Goal: Use online tool/utility: Utilize a website feature to perform a specific function

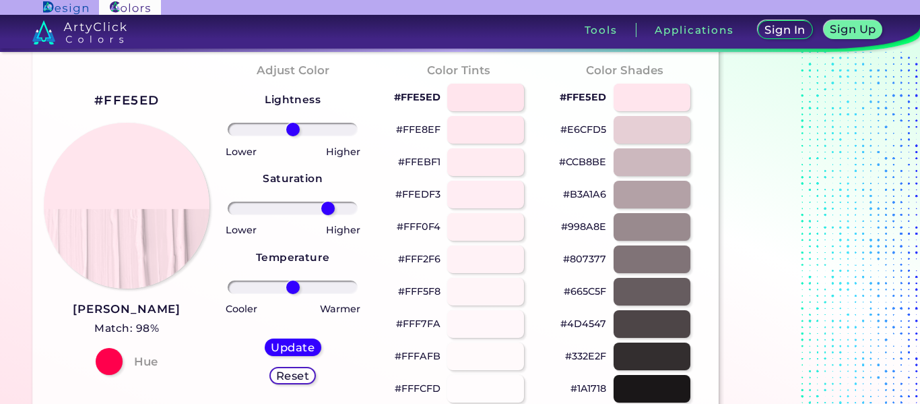
scroll to position [53, 0]
type input "100"
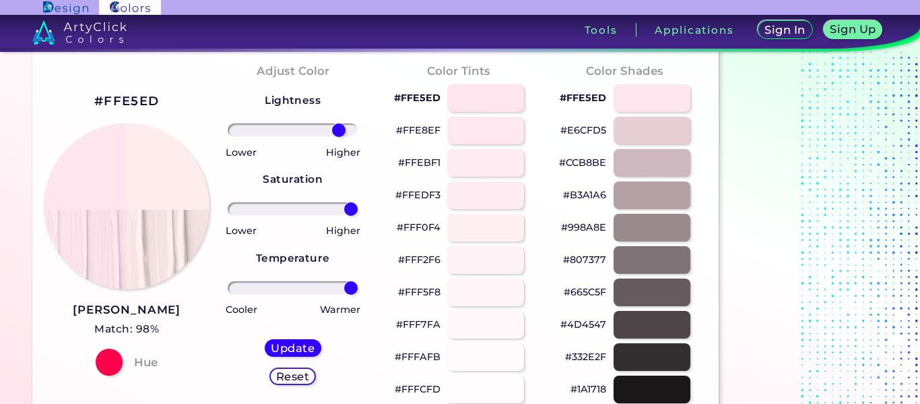
scroll to position [51, 0]
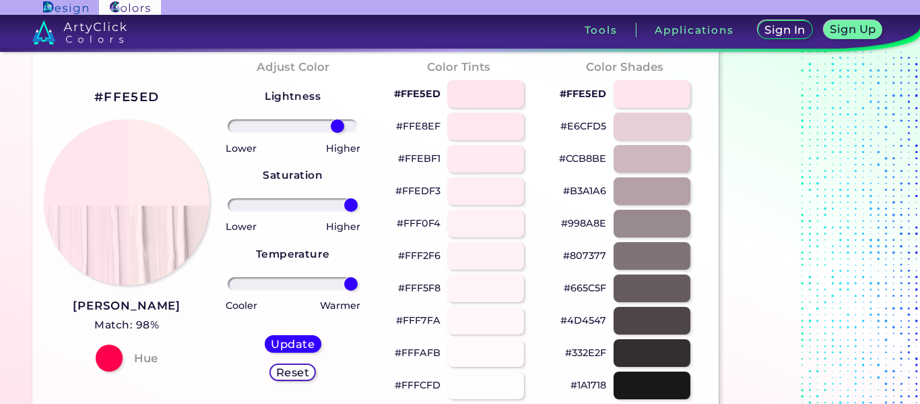
type input "100"
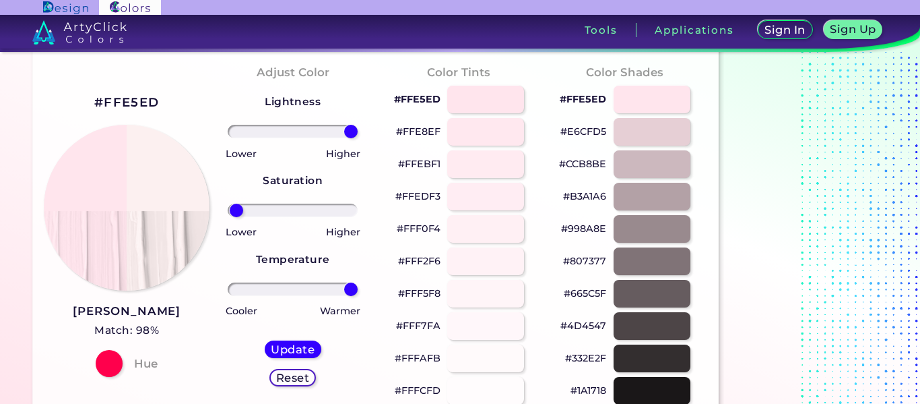
type input "-96"
type input "57"
type input "44"
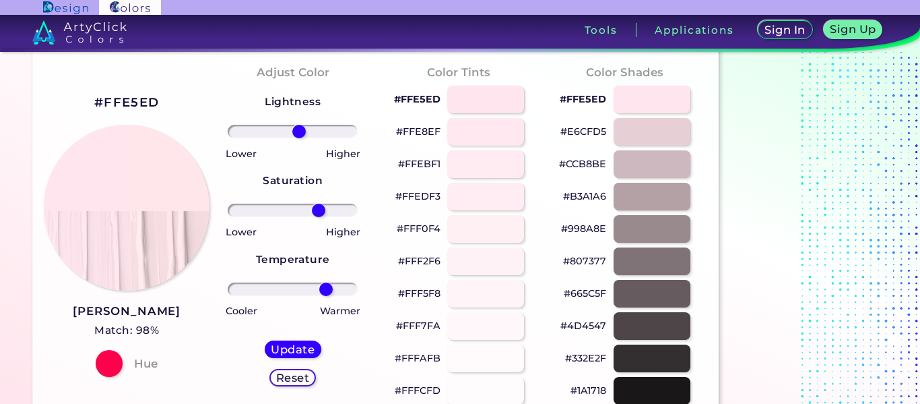
type input "9"
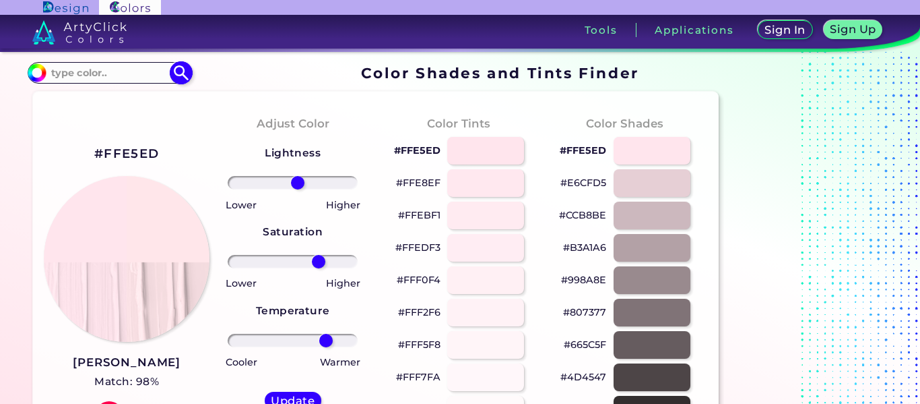
click at [155, 77] on input at bounding box center [108, 72] width 125 height 18
type input "light pink"
click at [63, 96] on p "Light Pink ◉" at bounding box center [81, 96] width 65 height 25
type input "#ffd1df"
type input "#FFD1DF"
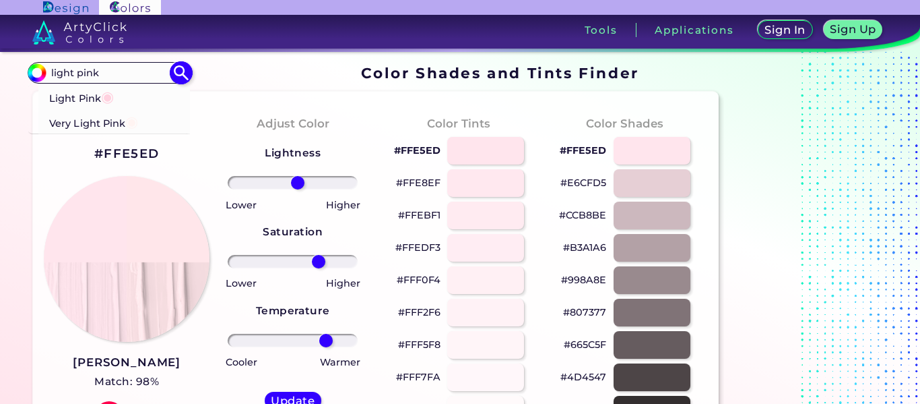
type input "0"
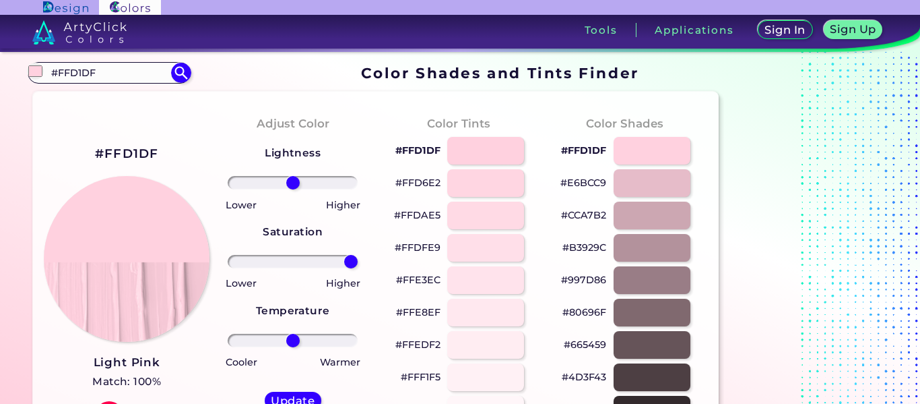
drag, startPoint x: 300, startPoint y: 254, endPoint x: 414, endPoint y: 269, distance: 115.6
type input "100"
click at [358, 268] on input "range" at bounding box center [293, 261] width 130 height 13
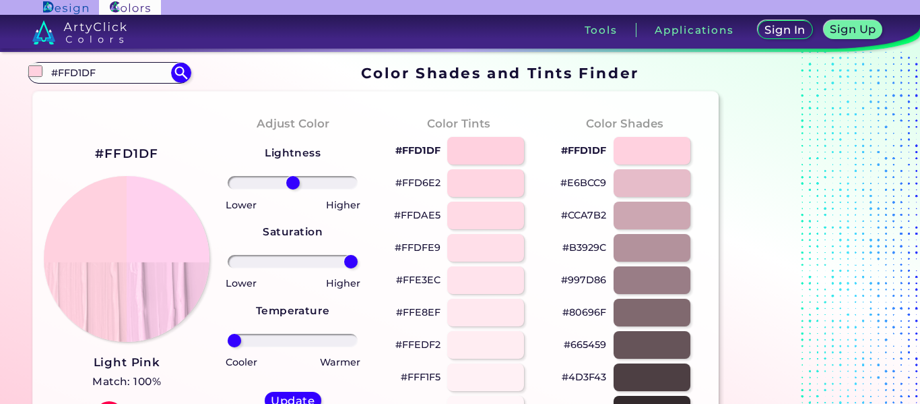
drag, startPoint x: 293, startPoint y: 338, endPoint x: 211, endPoint y: 366, distance: 86.9
type input "-100"
click at [228, 347] on input "range" at bounding box center [293, 339] width 130 height 13
click at [293, 395] on h5 "Update" at bounding box center [293, 400] width 40 height 10
type input "#ffd1ee"
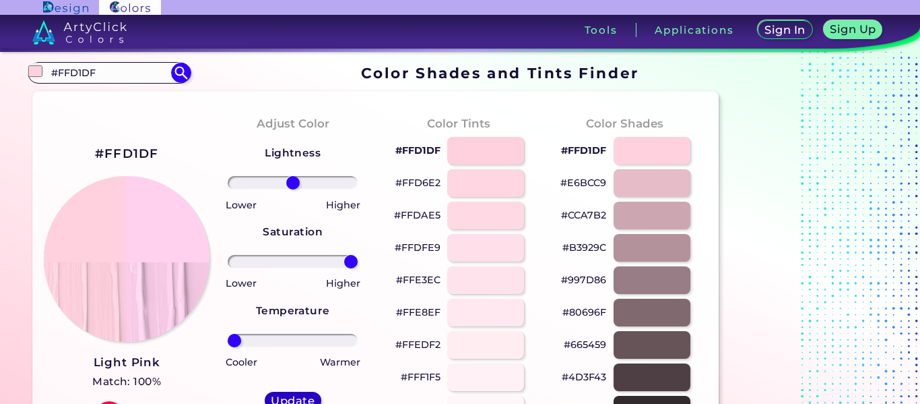
type input "0"
